Goal: Task Accomplishment & Management: Use online tool/utility

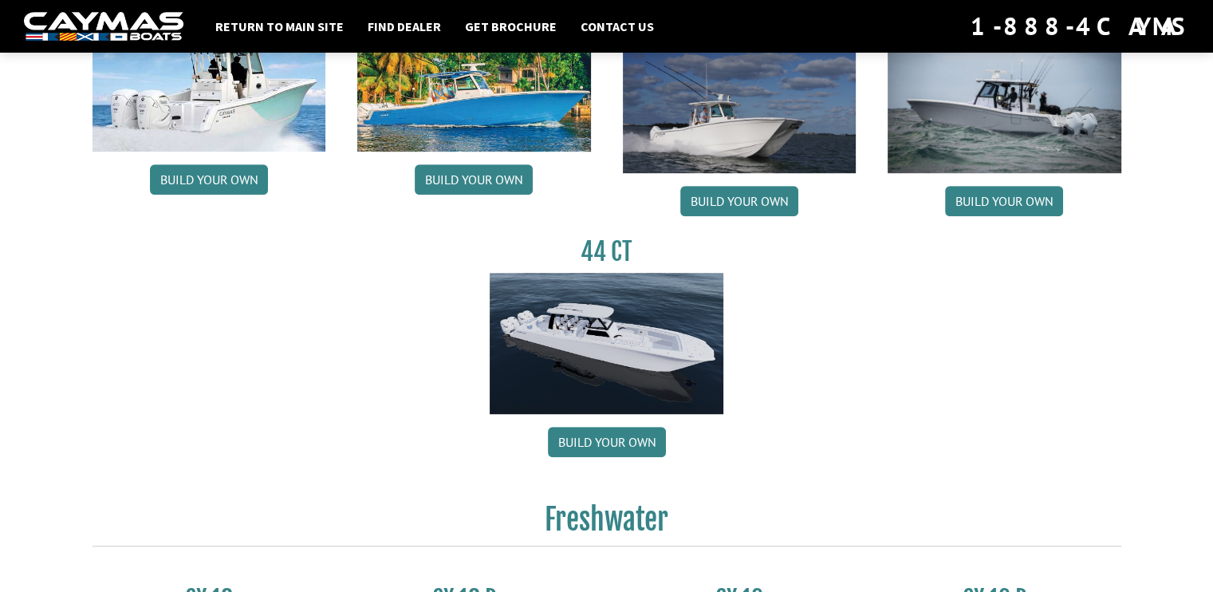
scroll to position [877, 0]
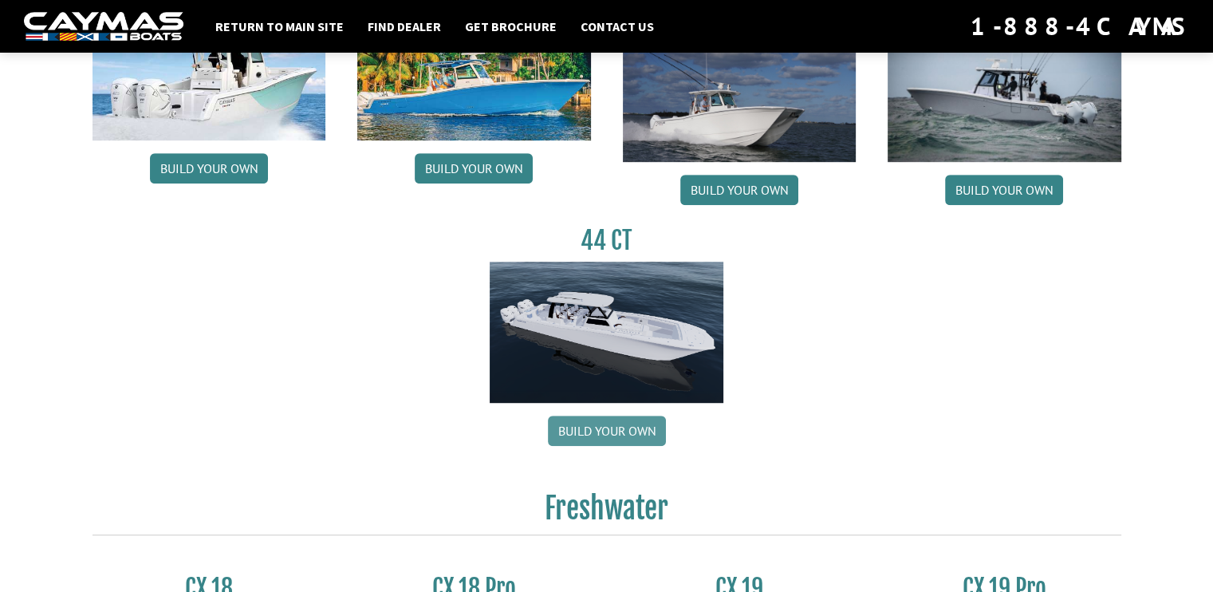
click at [620, 433] on link "Build your own" at bounding box center [607, 430] width 118 height 30
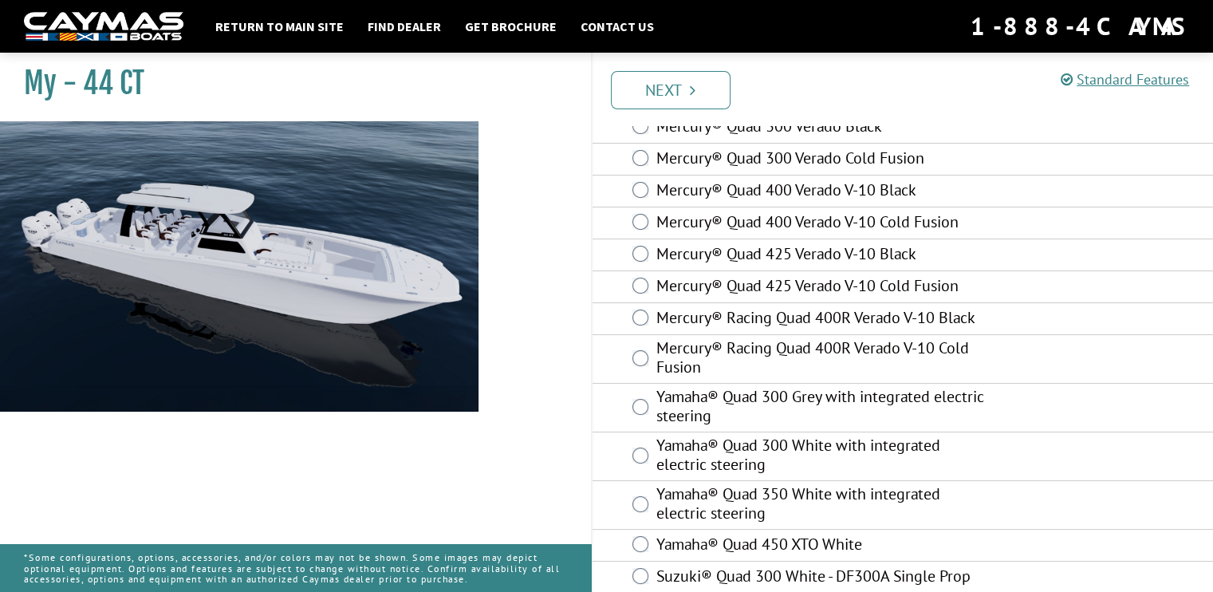
scroll to position [159, 0]
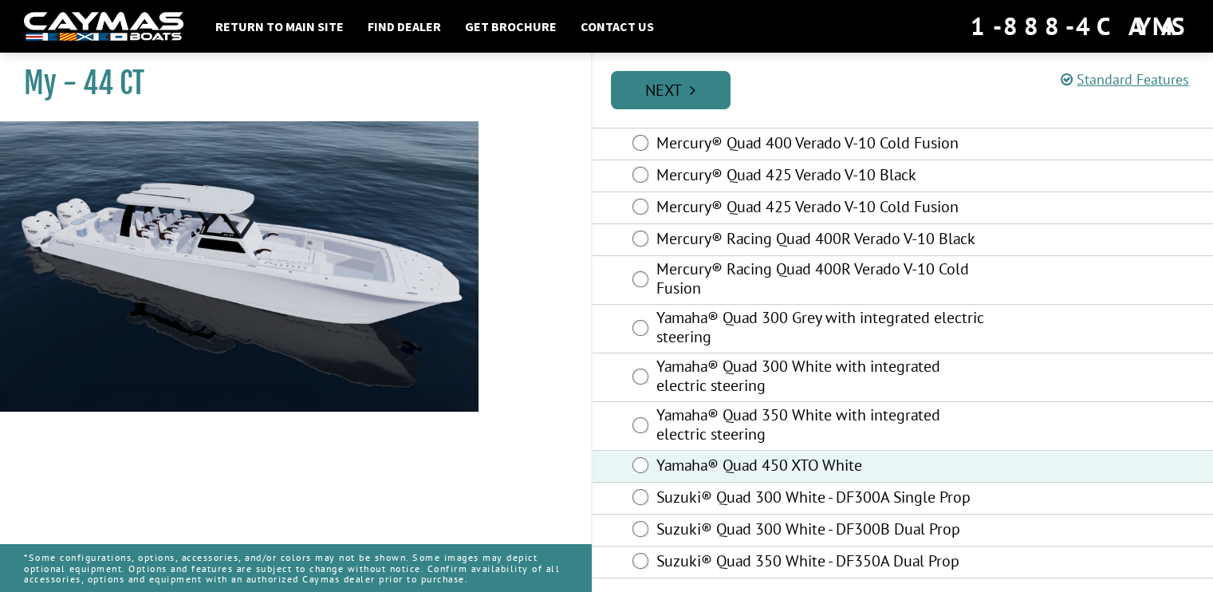
click at [689, 85] on link "Next" at bounding box center [671, 90] width 120 height 38
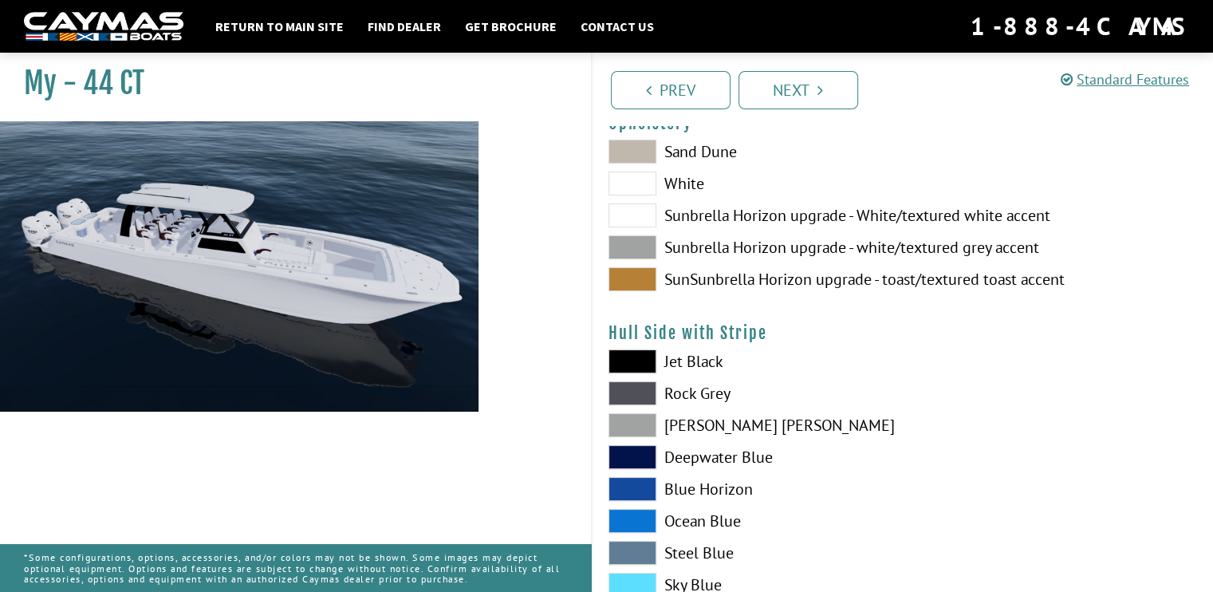
scroll to position [80, 0]
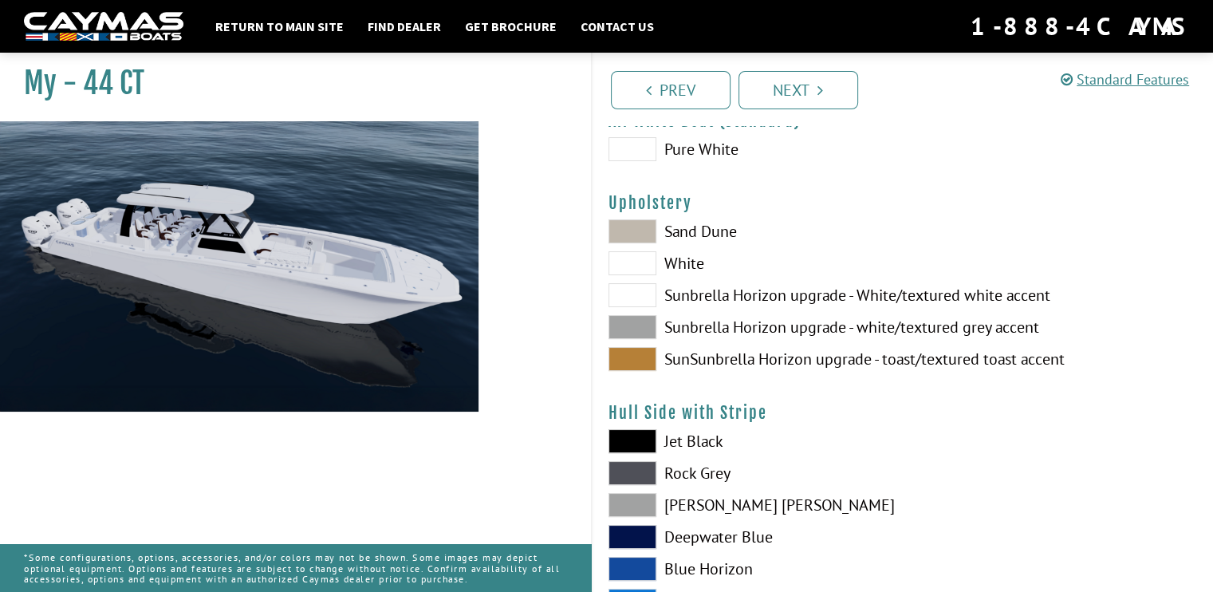
click at [624, 366] on span at bounding box center [632, 359] width 48 height 24
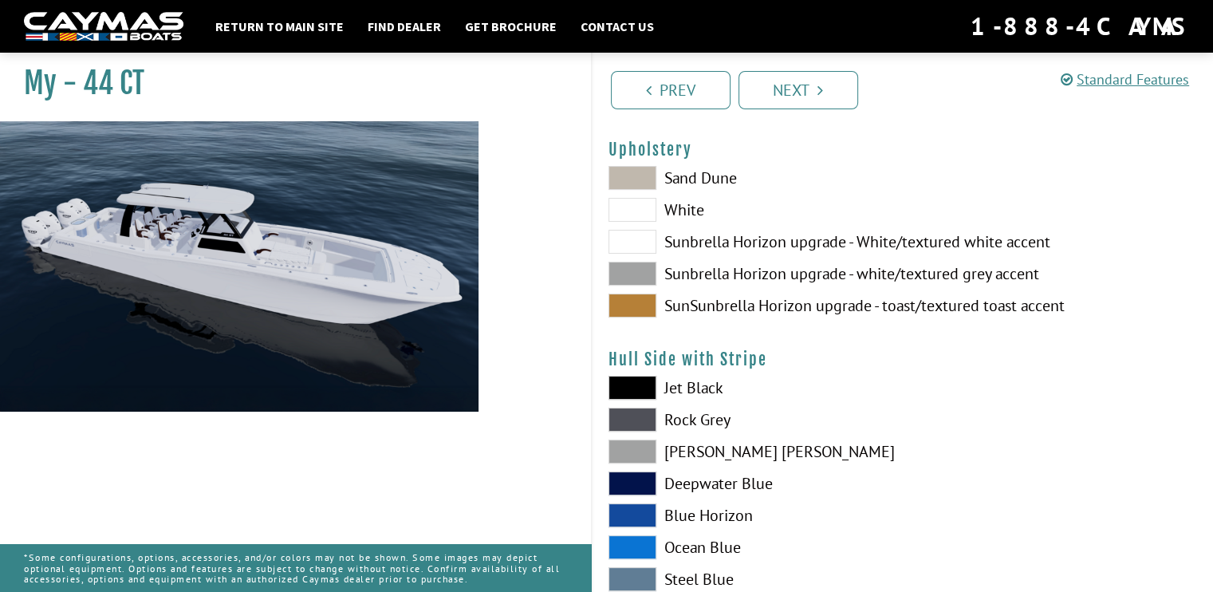
scroll to position [239, 0]
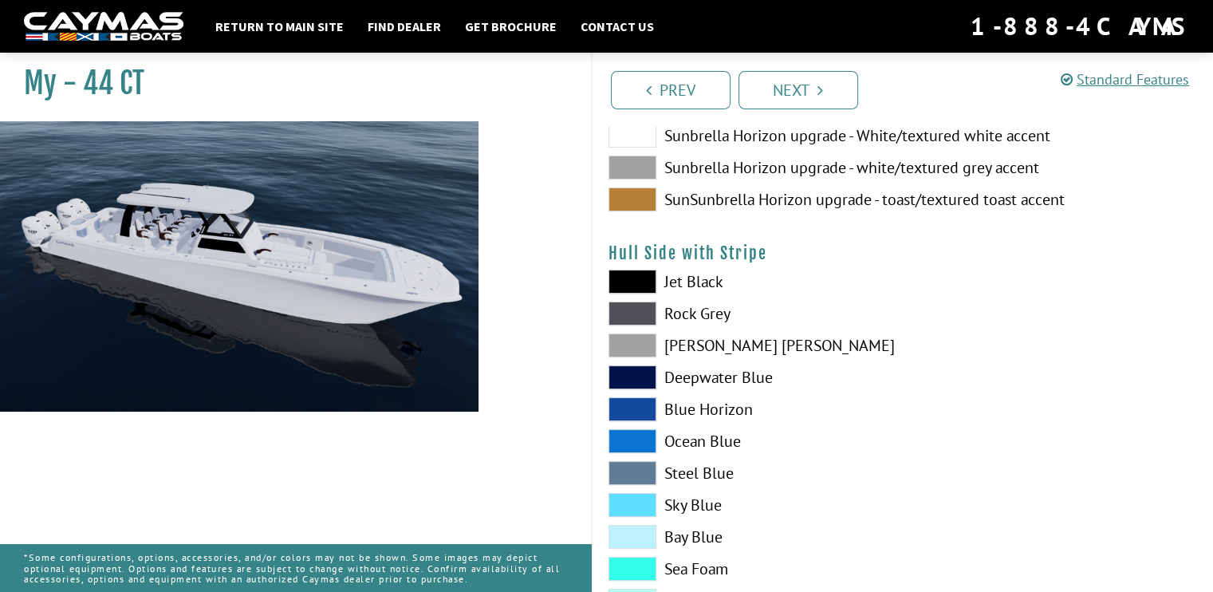
click at [644, 406] on span at bounding box center [632, 409] width 48 height 24
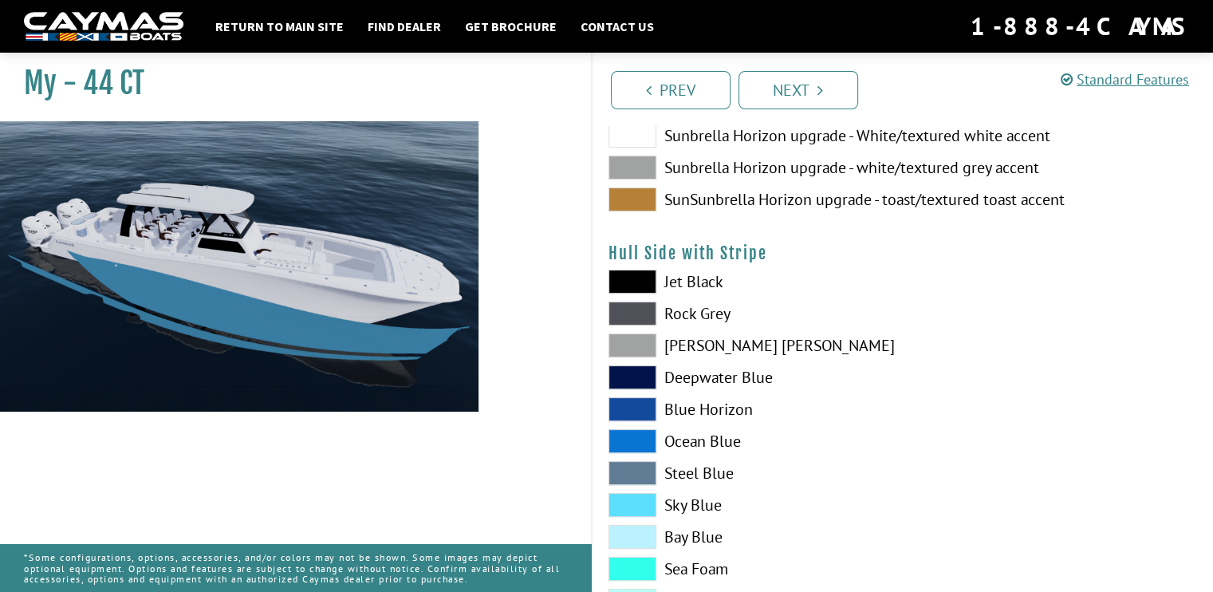
click at [645, 371] on span at bounding box center [632, 377] width 48 height 24
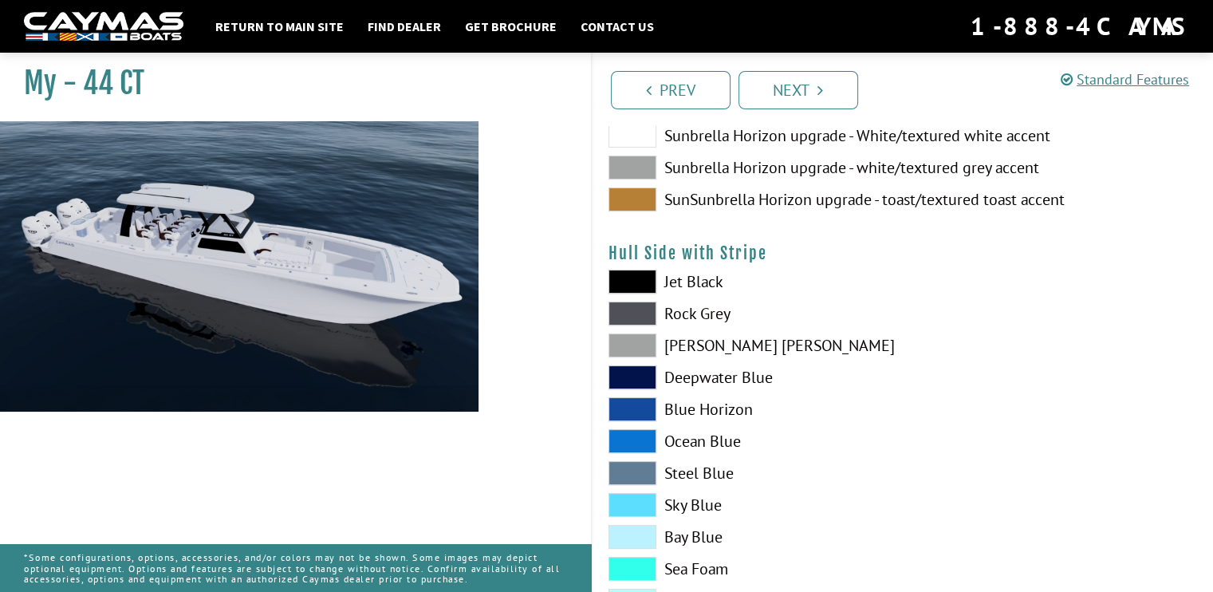
click at [641, 333] on span at bounding box center [632, 345] width 48 height 24
click at [638, 287] on span at bounding box center [632, 282] width 48 height 24
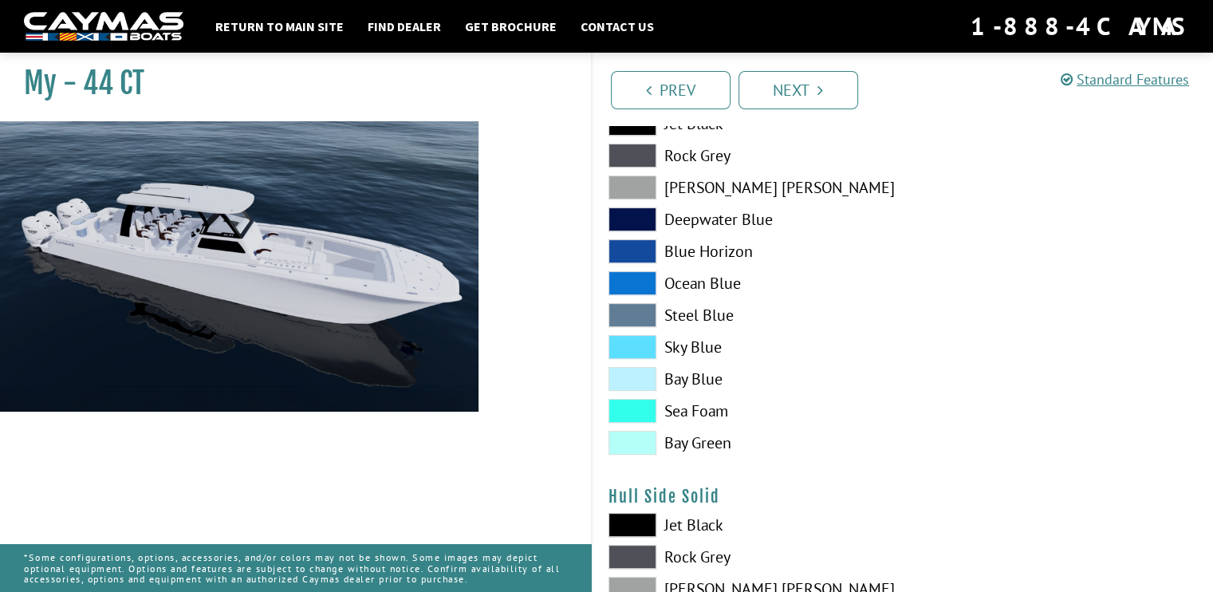
scroll to position [558, 0]
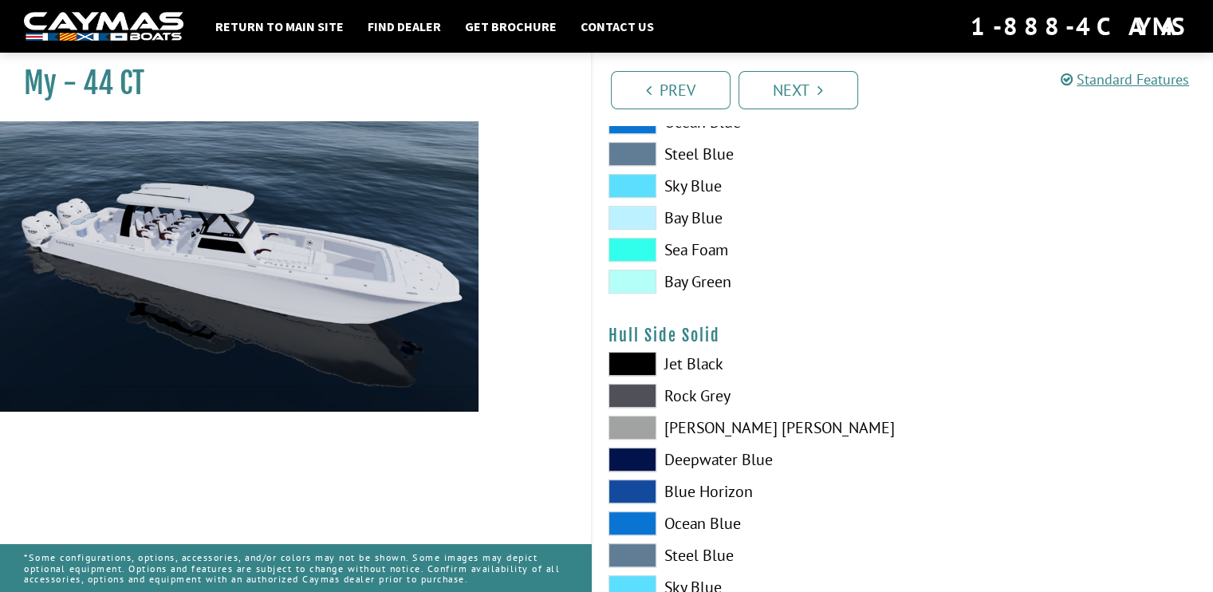
click at [636, 335] on h4 "Hull Side Solid" at bounding box center [902, 335] width 589 height 20
click at [633, 352] on span at bounding box center [632, 364] width 48 height 24
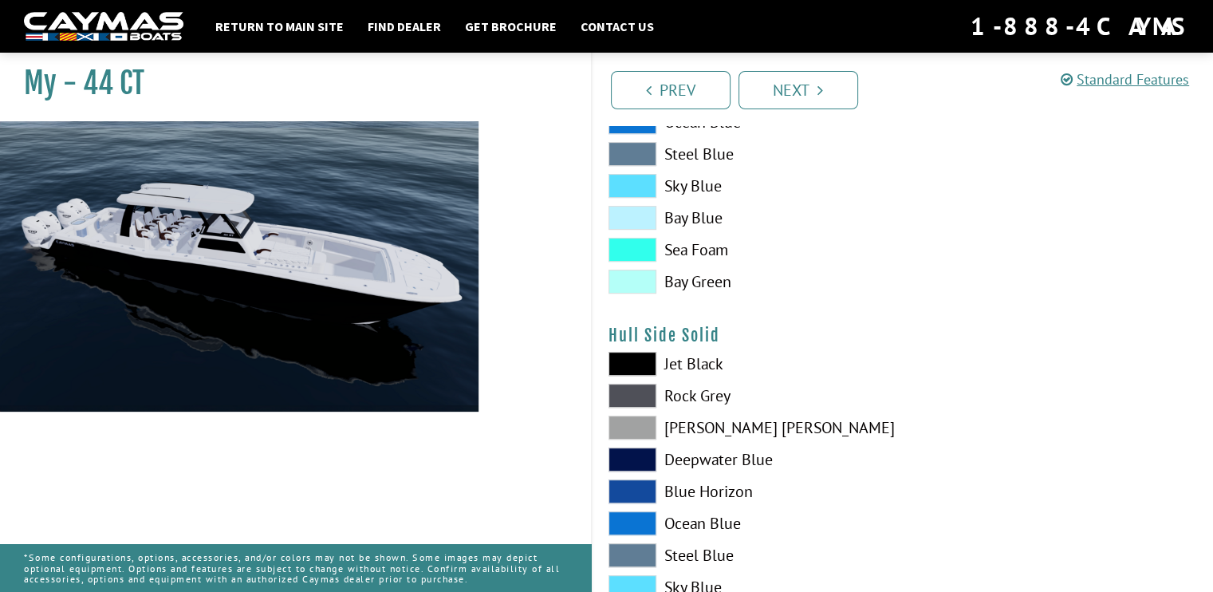
click at [635, 393] on span at bounding box center [632, 396] width 48 height 24
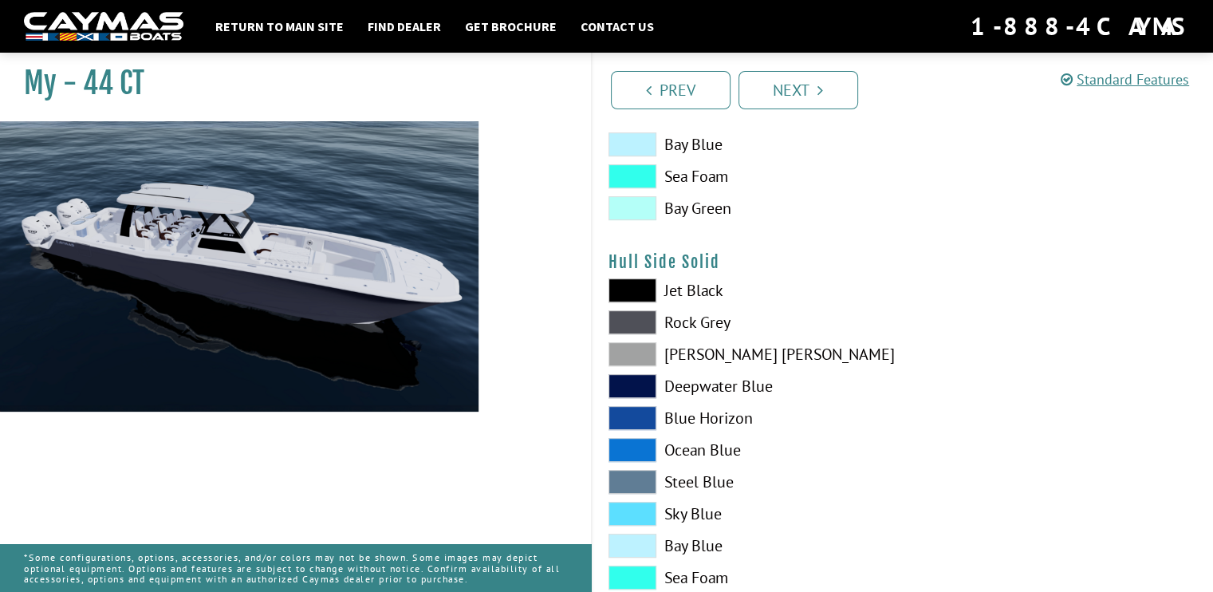
scroll to position [718, 0]
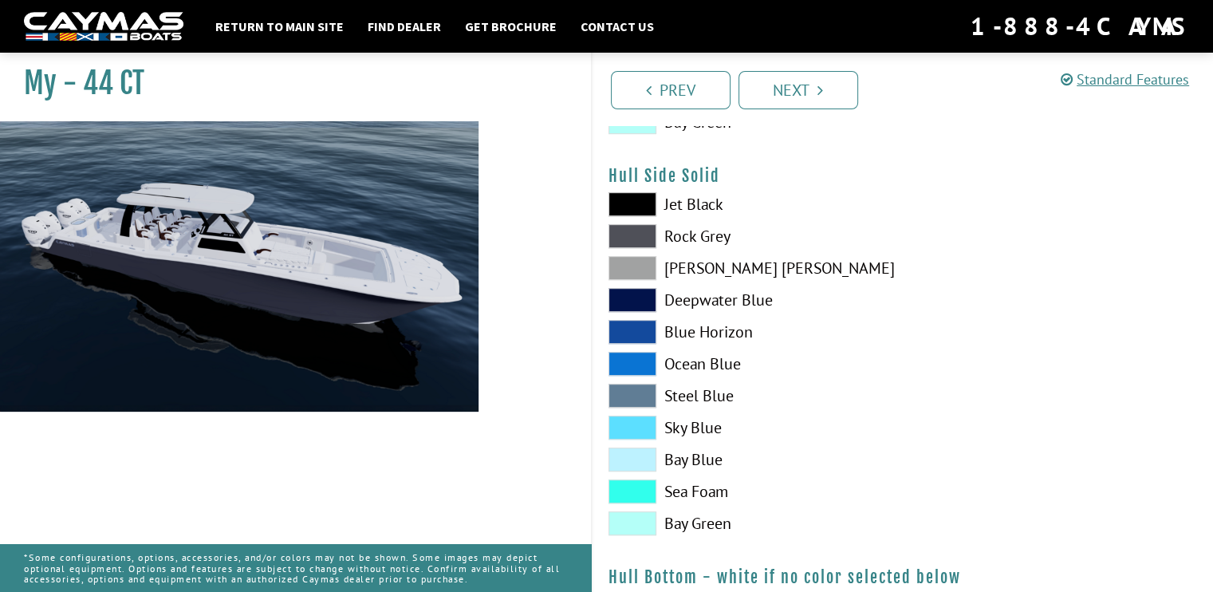
click at [632, 458] on span at bounding box center [632, 459] width 48 height 24
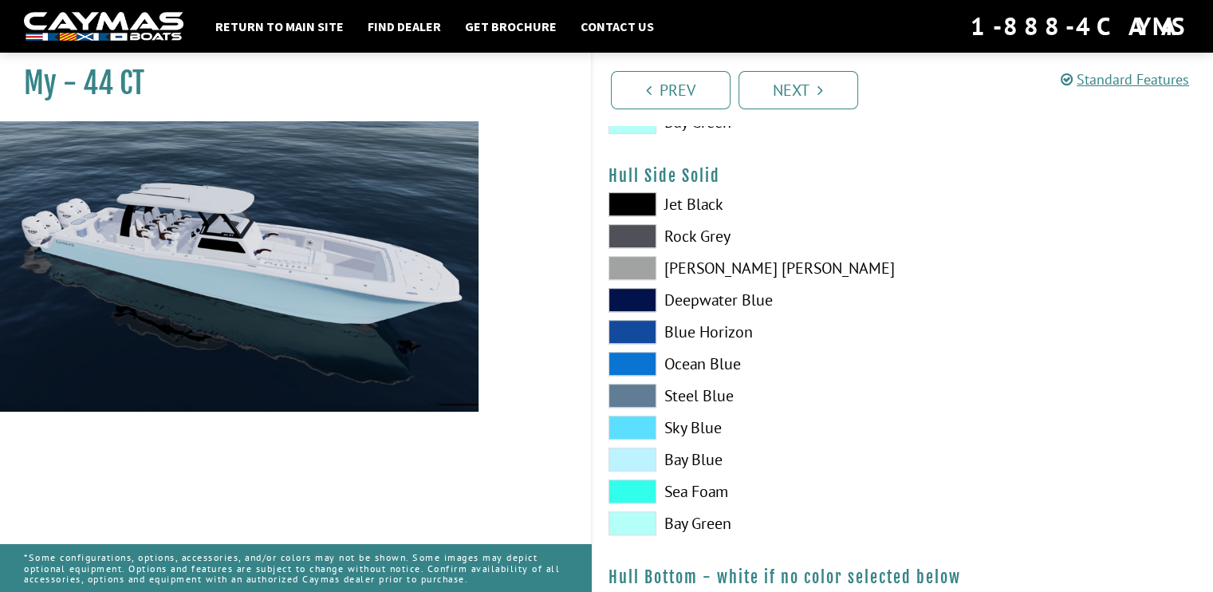
click at [624, 484] on span at bounding box center [632, 491] width 48 height 24
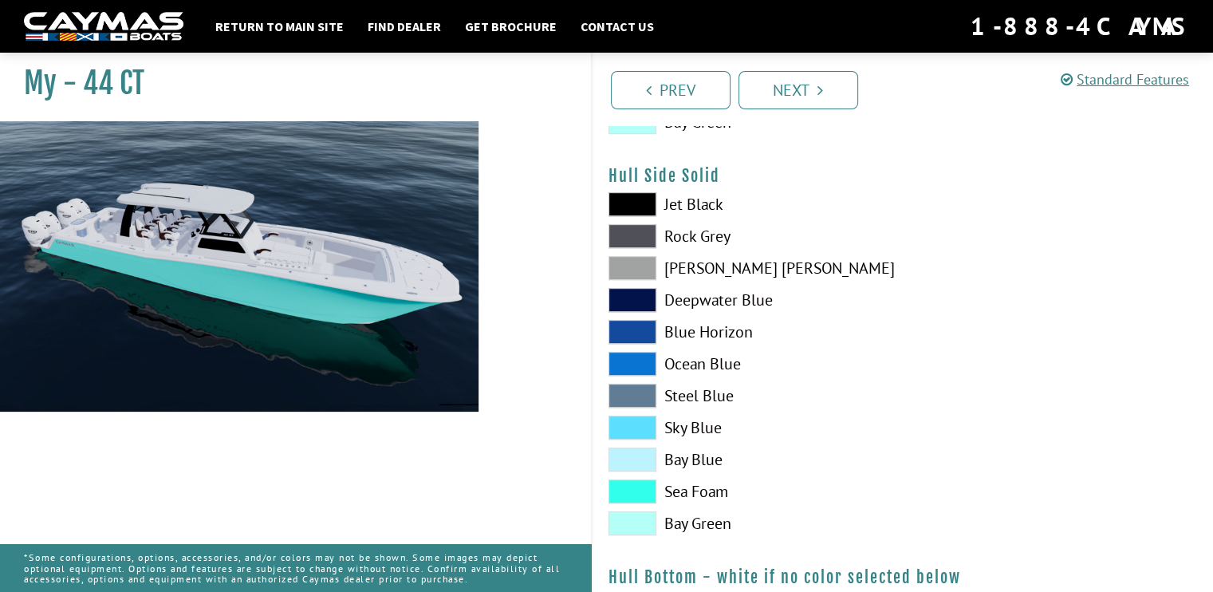
click at [626, 519] on span at bounding box center [632, 523] width 48 height 24
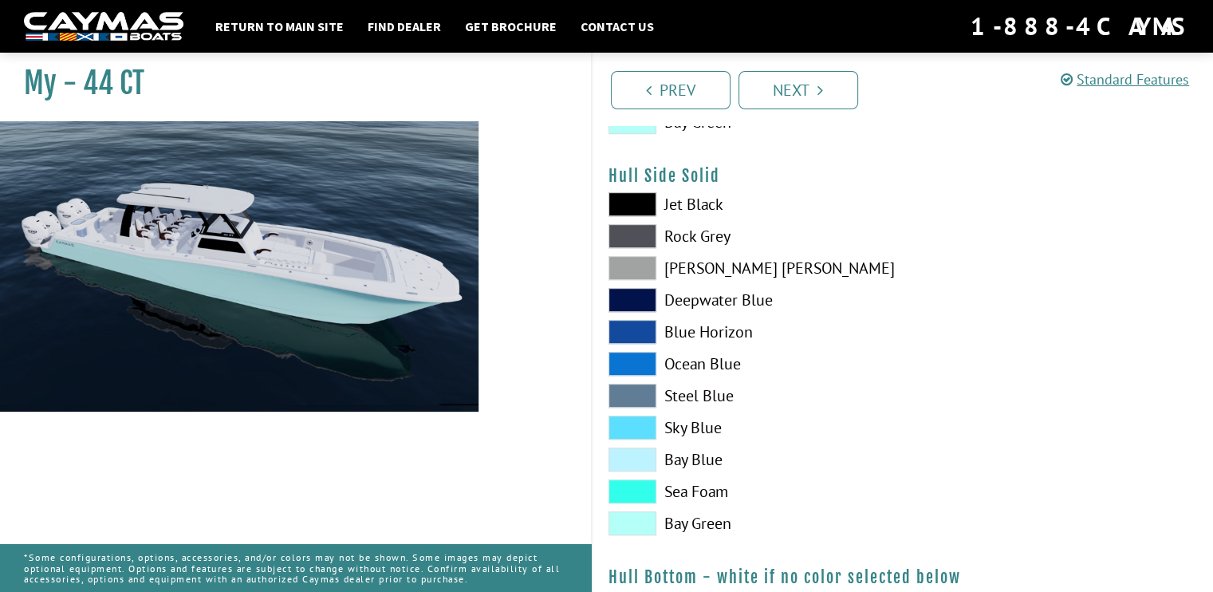
click at [632, 458] on span at bounding box center [632, 459] width 48 height 24
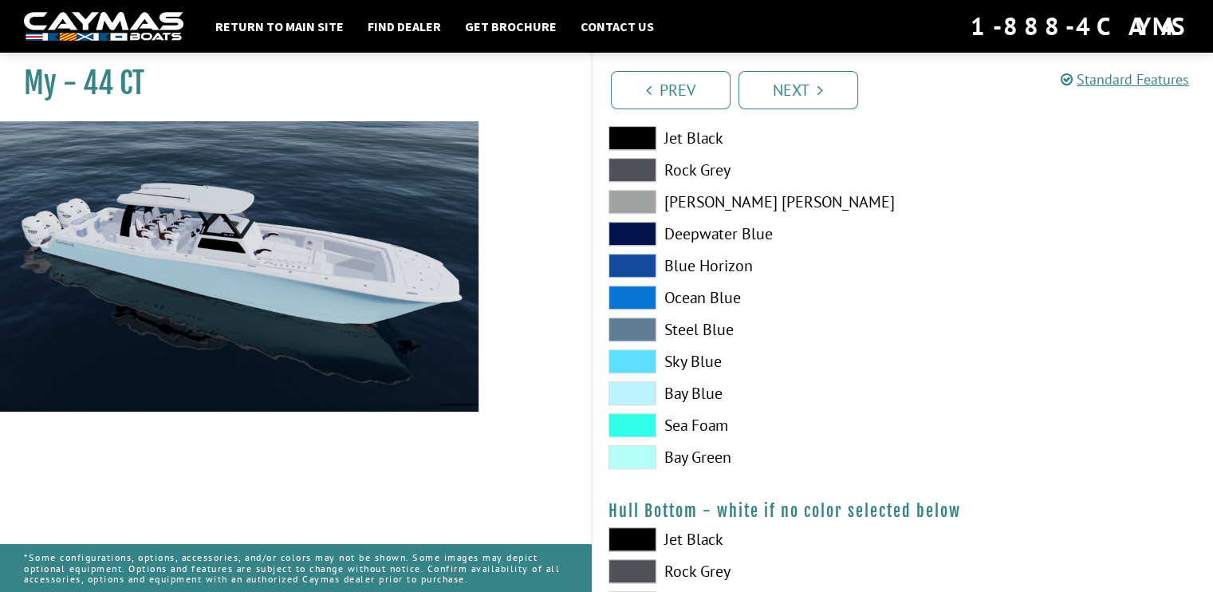
scroll to position [877, 0]
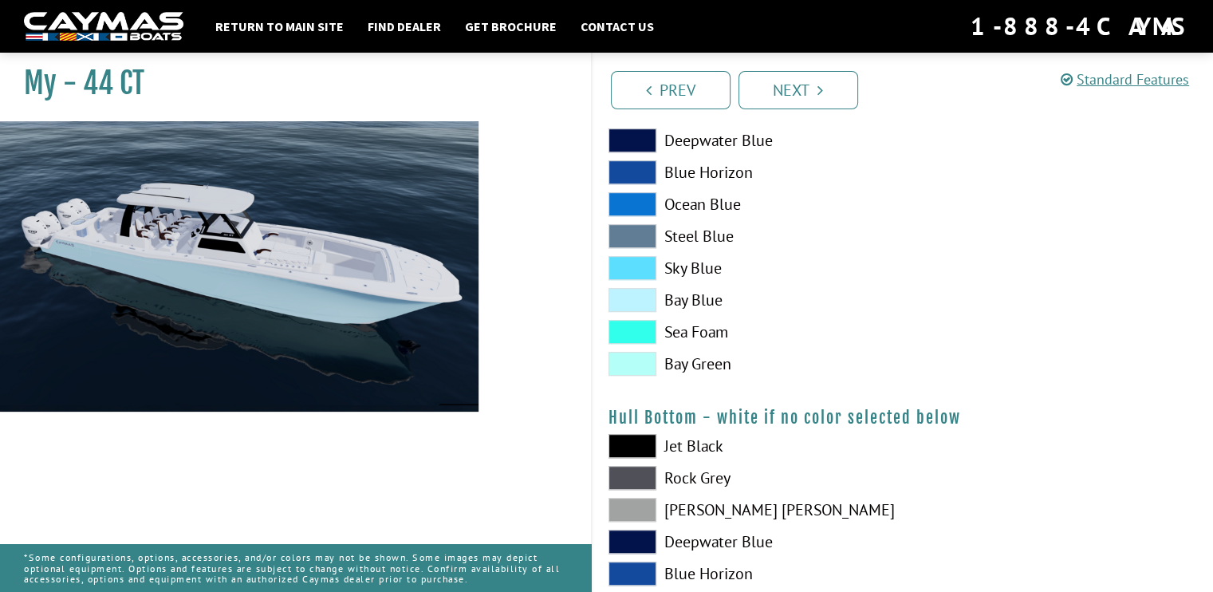
click at [628, 199] on span at bounding box center [632, 204] width 48 height 24
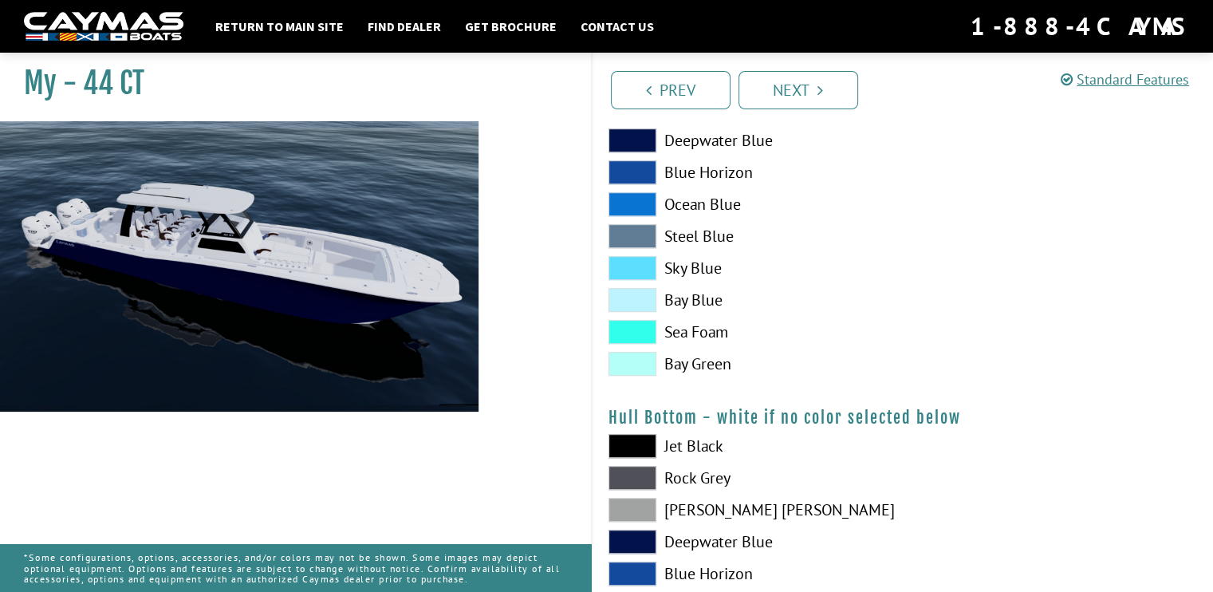
click at [638, 243] on span at bounding box center [632, 236] width 48 height 24
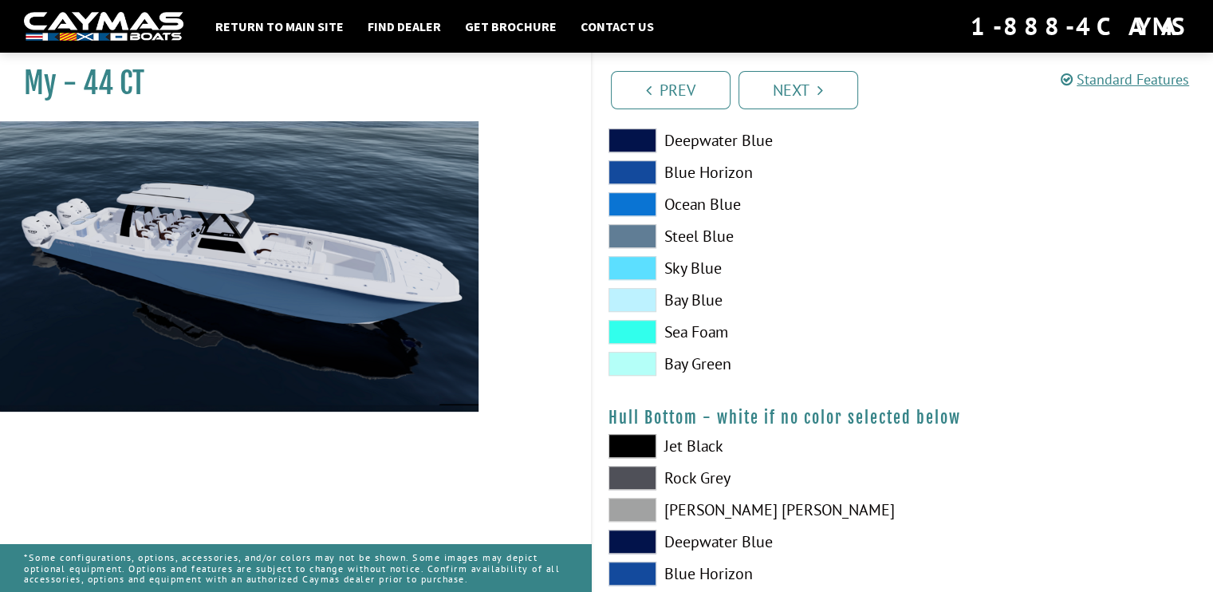
click at [639, 304] on span at bounding box center [632, 300] width 48 height 24
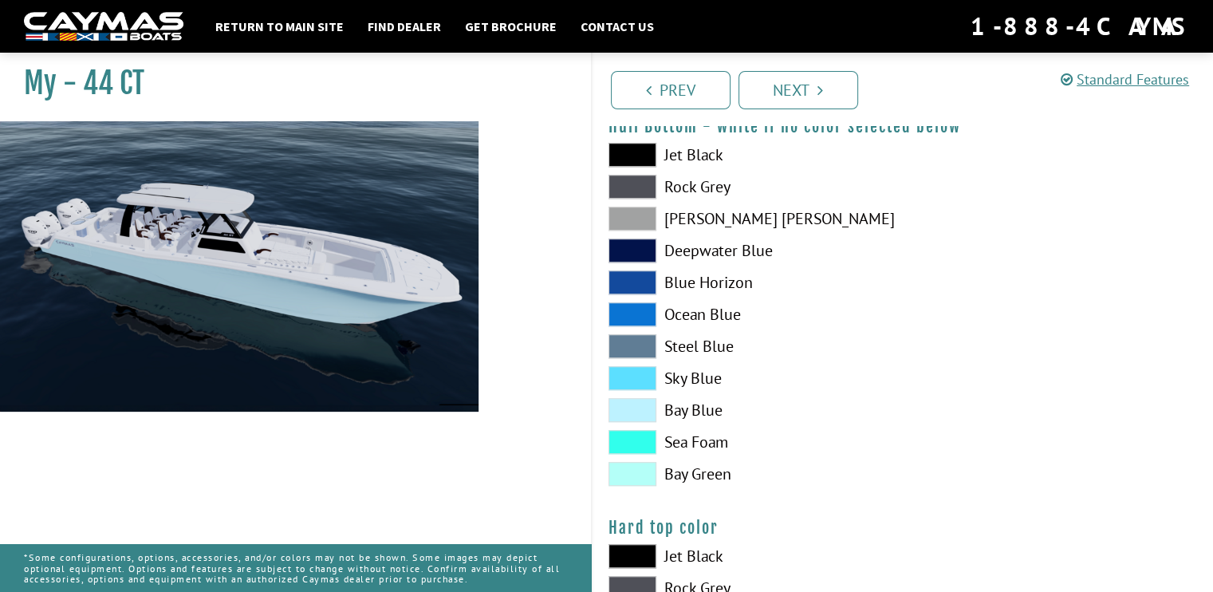
scroll to position [1196, 0]
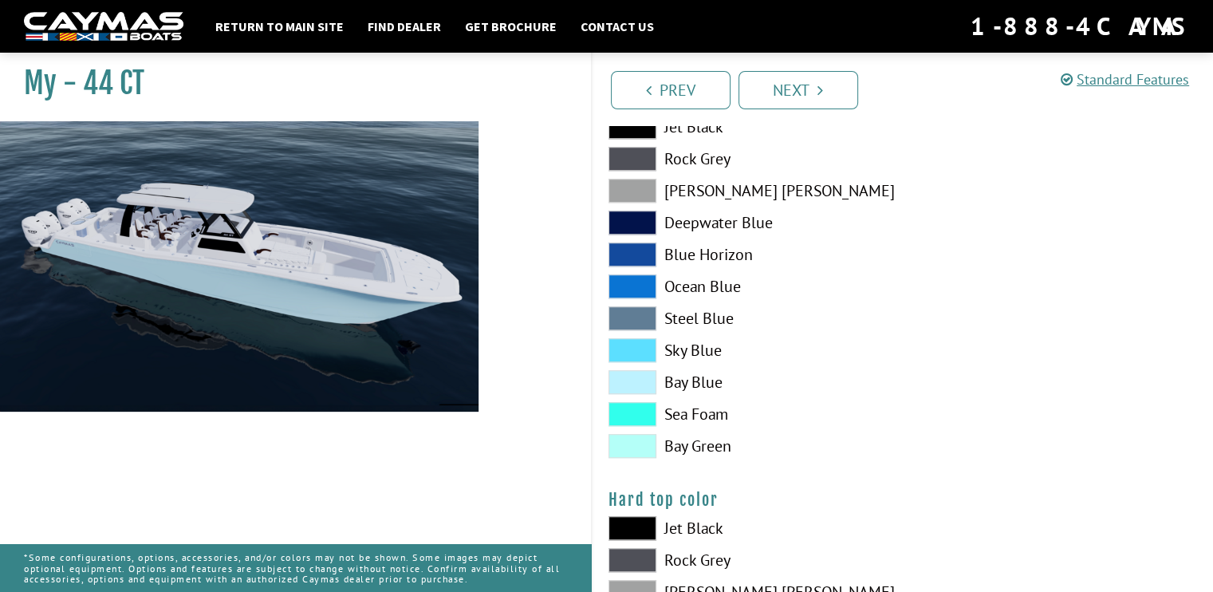
click at [642, 387] on span at bounding box center [632, 382] width 48 height 24
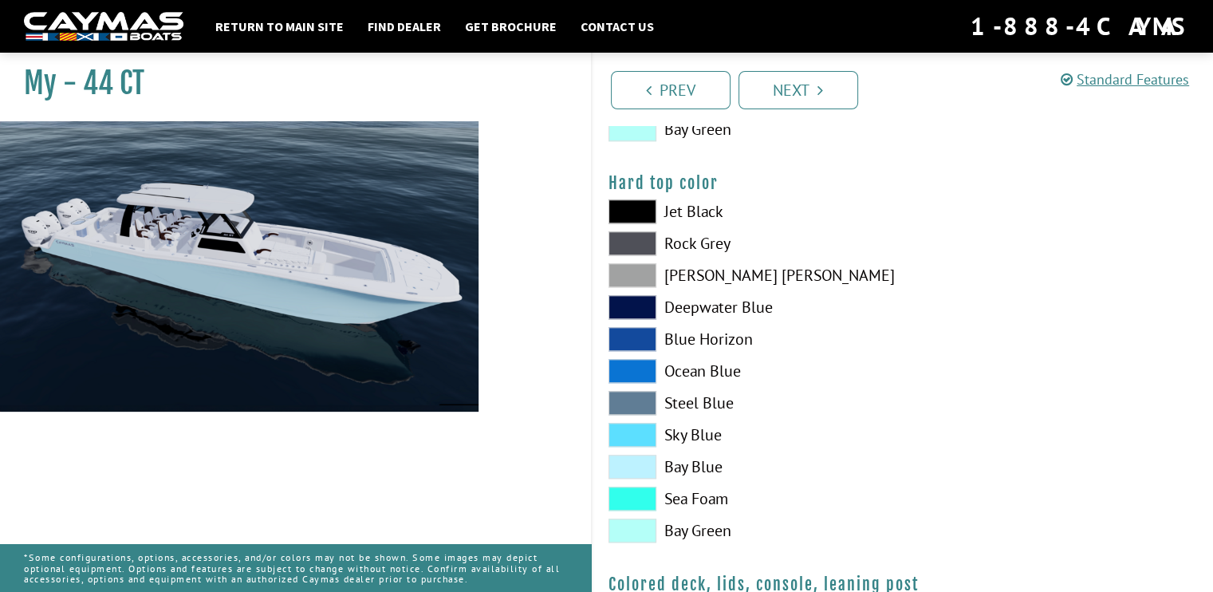
scroll to position [1515, 0]
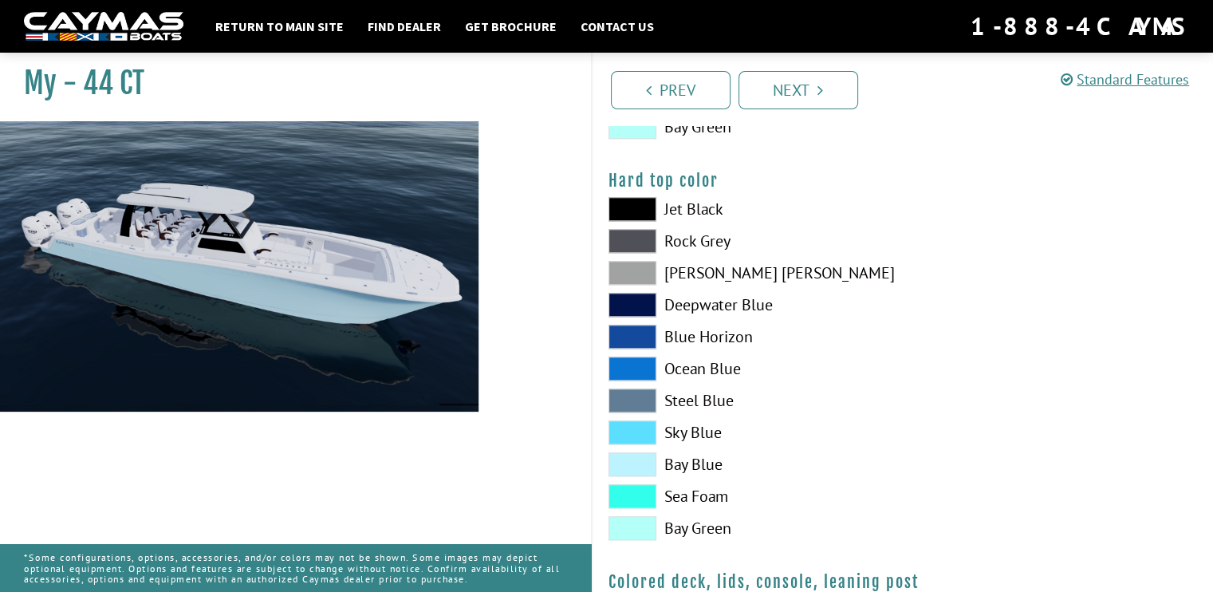
click at [640, 466] on span at bounding box center [632, 464] width 48 height 24
click at [628, 411] on span at bounding box center [632, 400] width 48 height 24
click at [625, 456] on span at bounding box center [632, 464] width 48 height 24
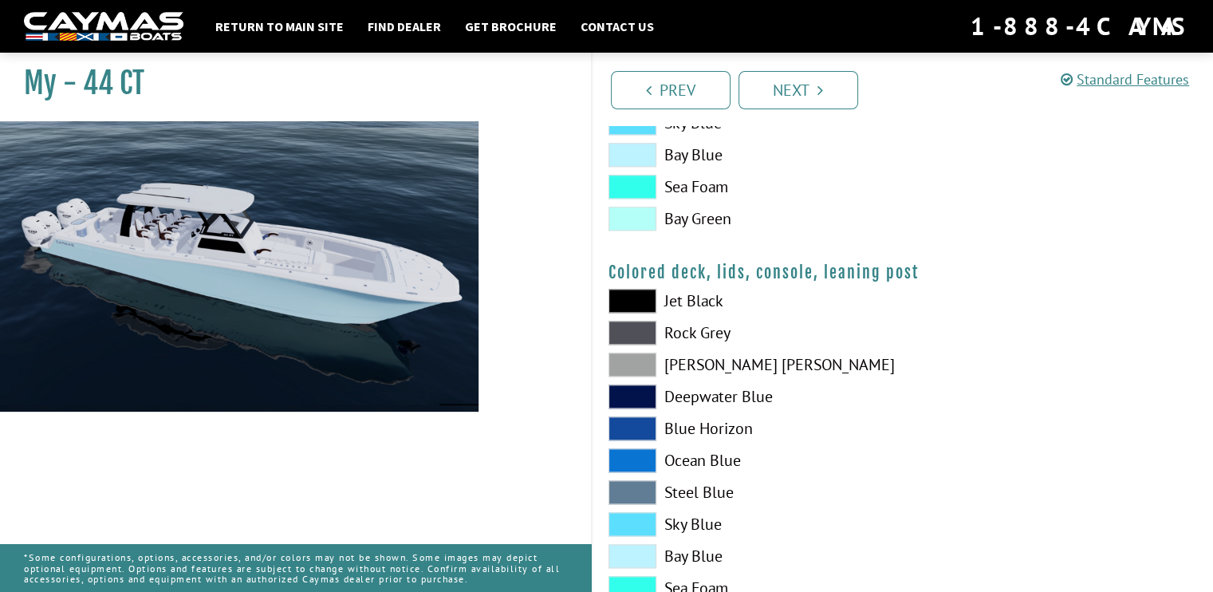
scroll to position [1909, 0]
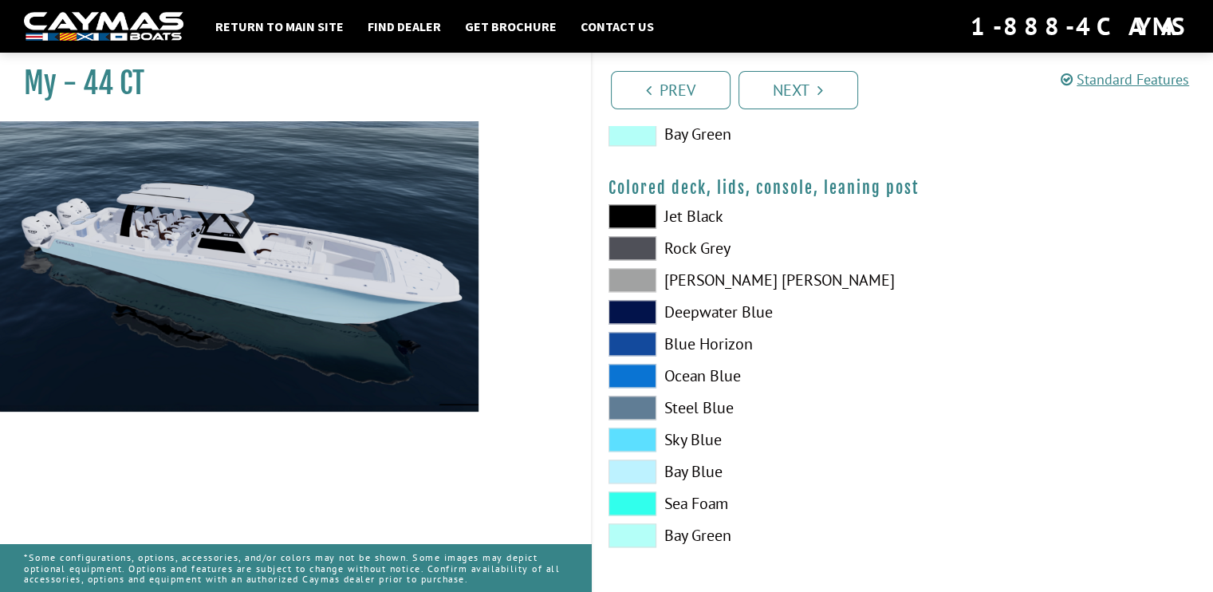
click at [632, 471] on span at bounding box center [632, 471] width 48 height 24
click at [801, 76] on link "Next" at bounding box center [798, 90] width 120 height 38
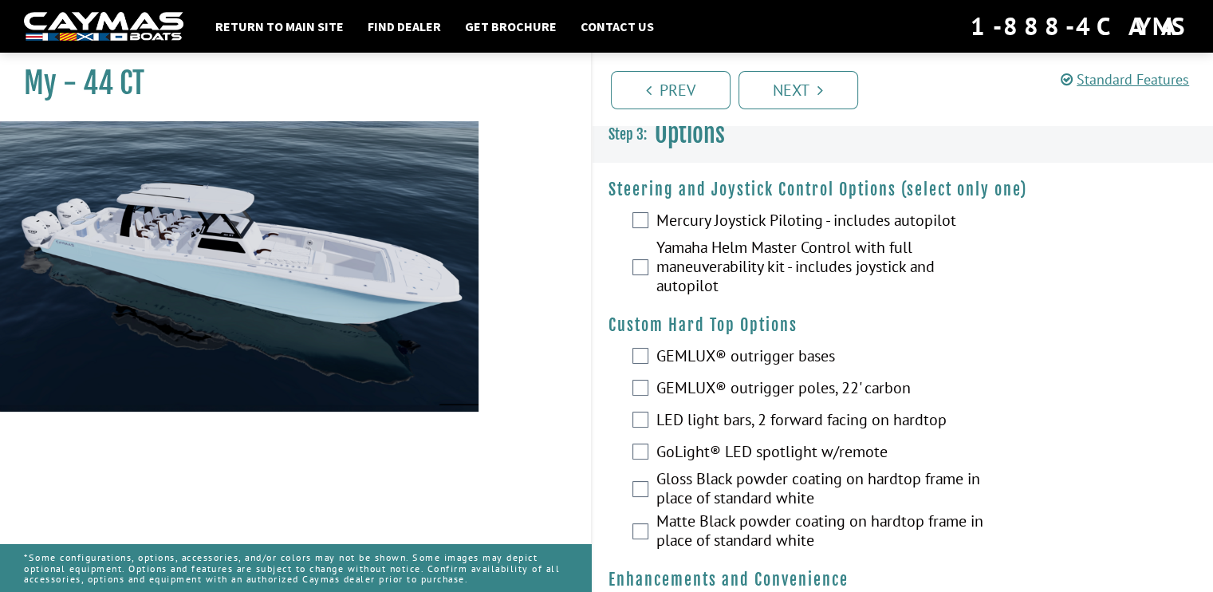
scroll to position [0, 0]
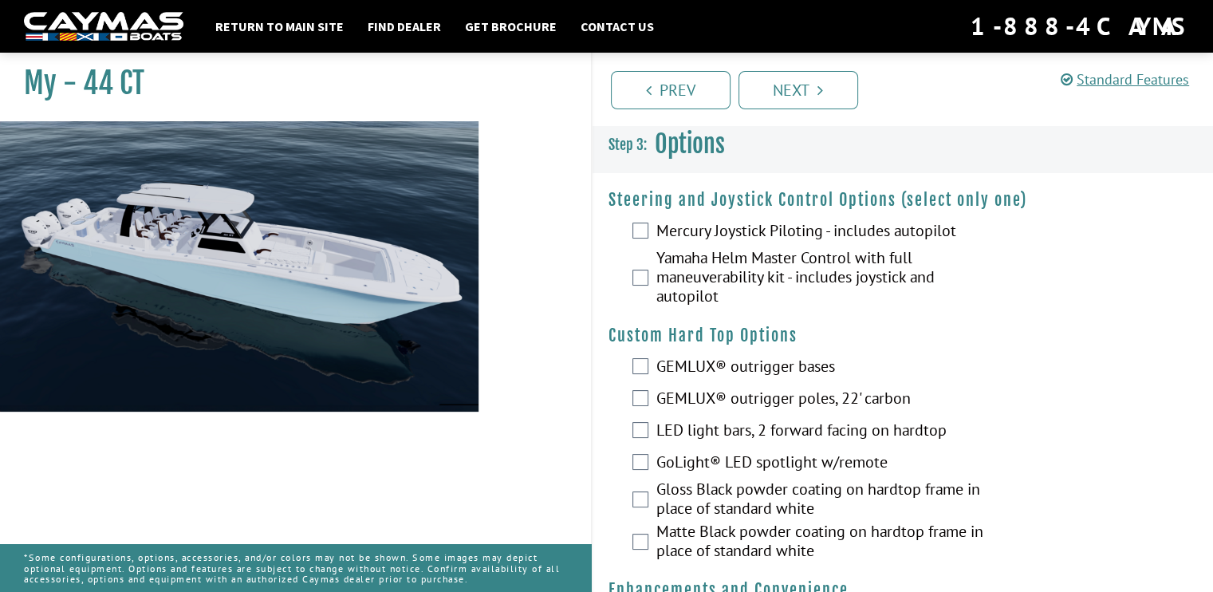
click at [637, 286] on div "Yamaha Helm Master Control with full maneuverability kit - includes joystick an…" at bounding box center [902, 278] width 621 height 61
click at [647, 277] on div "Yamaha Helm Master Control with full maneuverability kit - includes joystick an…" at bounding box center [902, 278] width 621 height 61
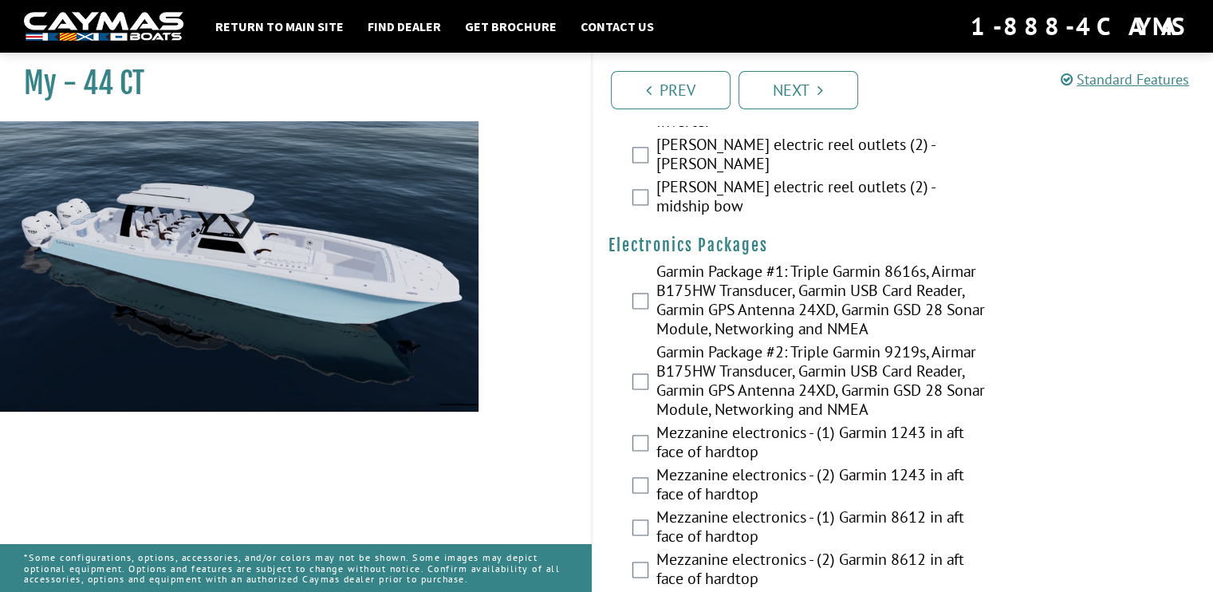
scroll to position [2472, 0]
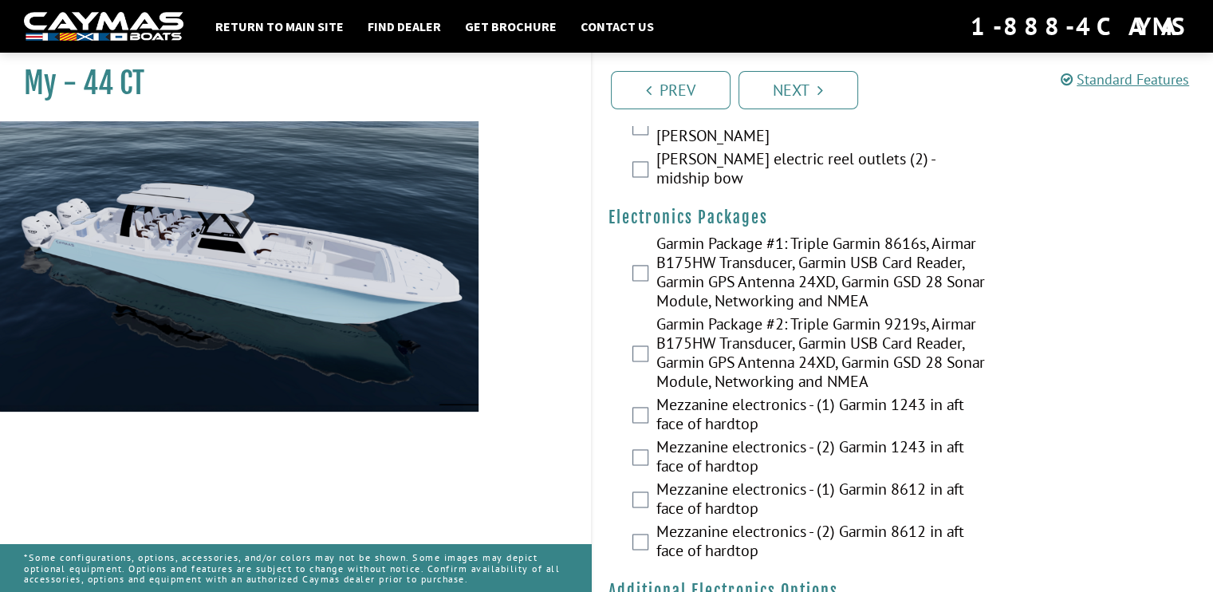
click at [648, 234] on div "Garmin Package #1: Triple Garmin 8616s, Airmar B175HW Transducer, Garmin USB Ca…" at bounding box center [902, 274] width 621 height 81
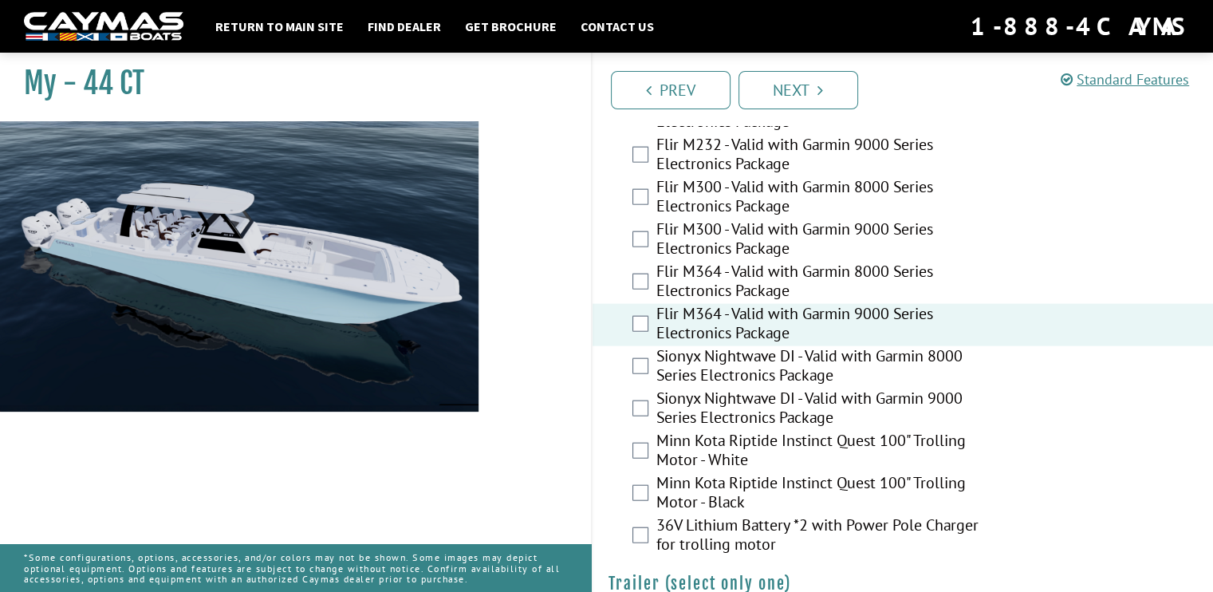
scroll to position [3666, 0]
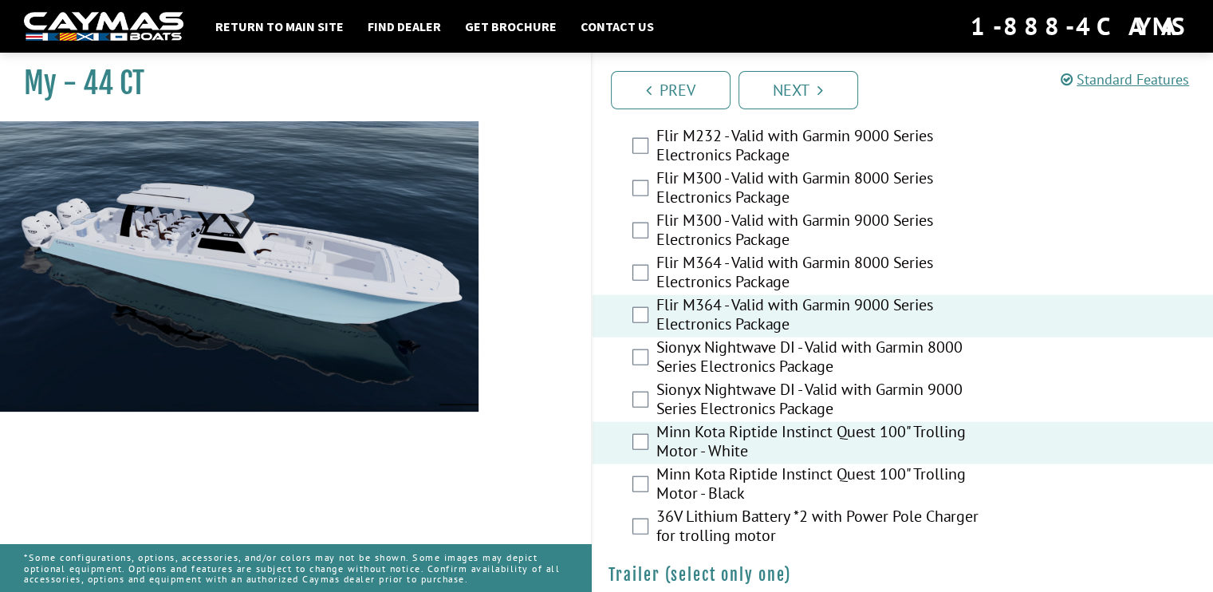
click at [793, 114] on div "Prev Next" at bounding box center [902, 89] width 623 height 73
click at [788, 95] on link "Next" at bounding box center [798, 90] width 120 height 38
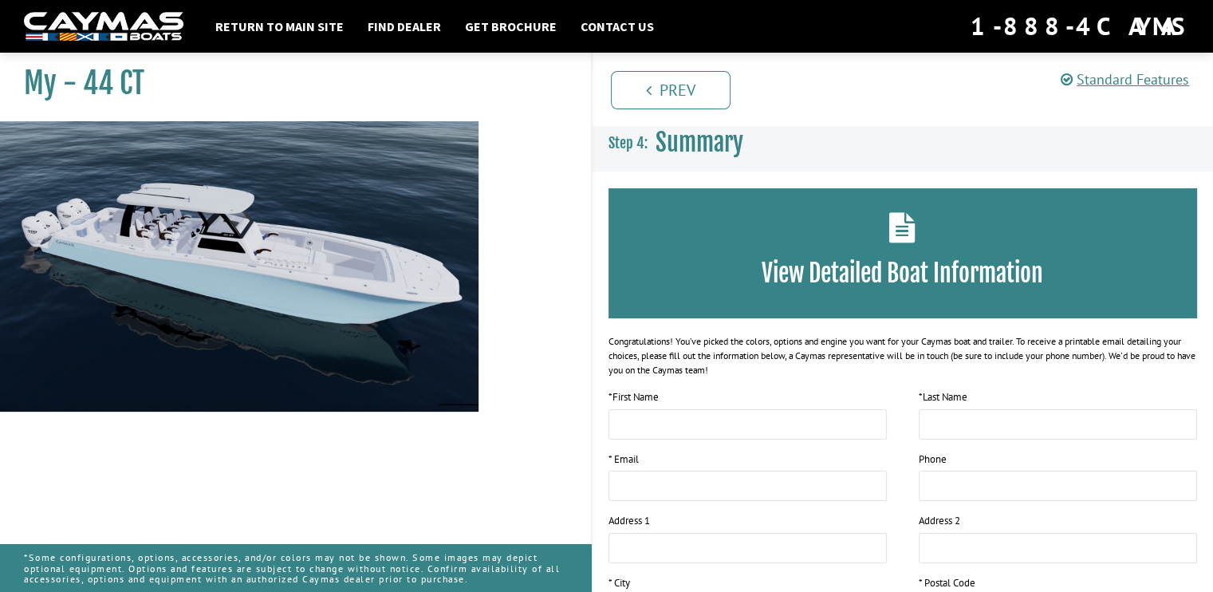
scroll to position [0, 0]
